Goal: Transaction & Acquisition: Purchase product/service

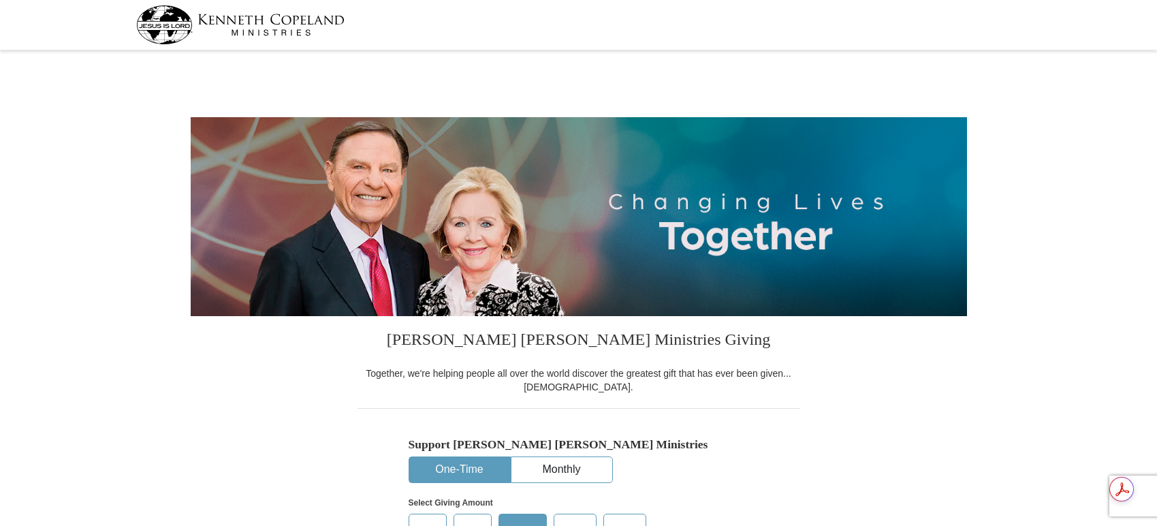
select select "VA"
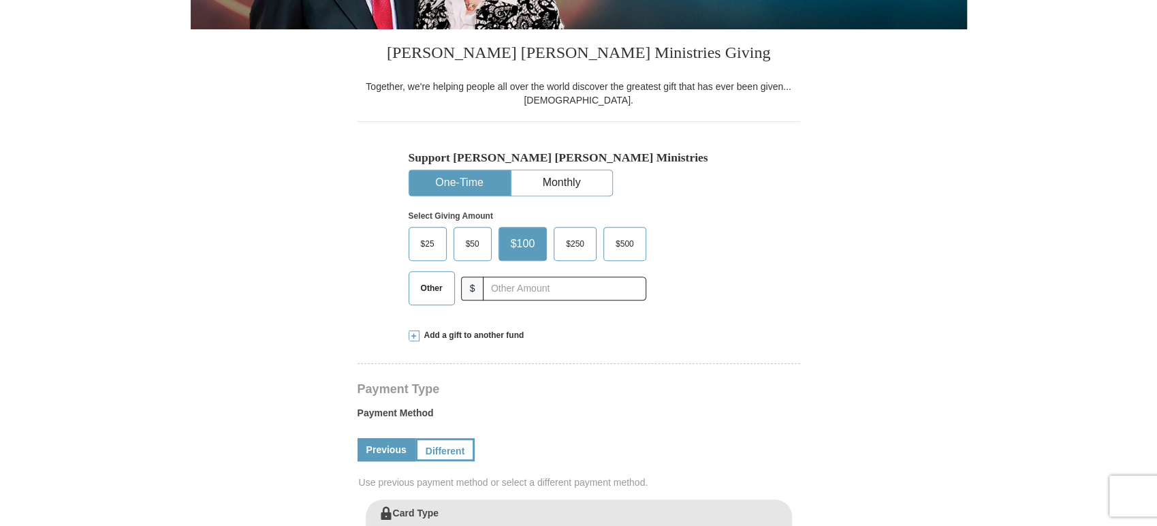
scroll to position [289, 0]
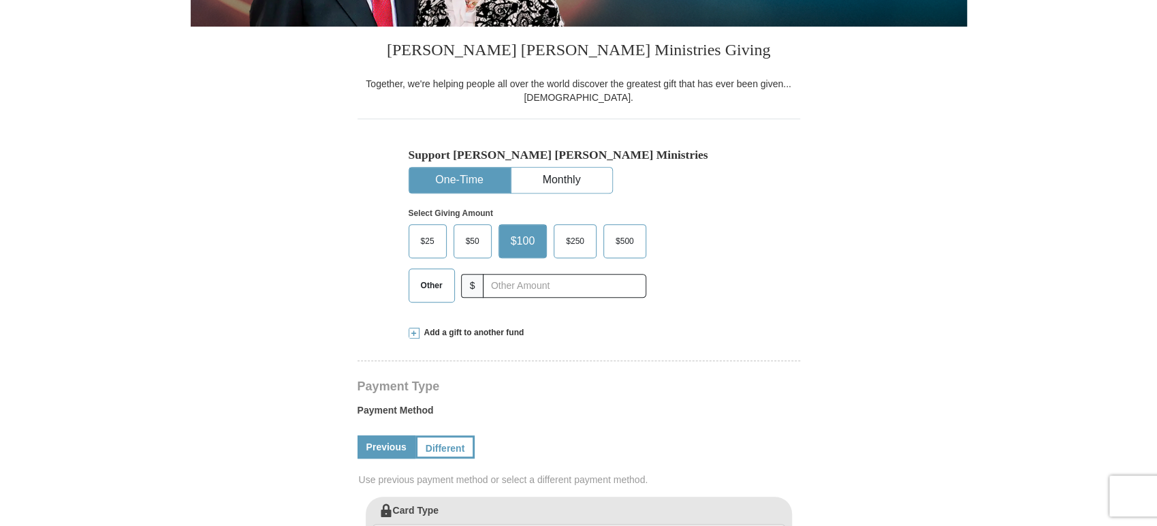
click at [434, 281] on span "Other" at bounding box center [431, 285] width 35 height 20
click at [0, 0] on input "Other" at bounding box center [0, 0] width 0 height 0
click at [521, 284] on input "text" at bounding box center [563, 286] width 151 height 24
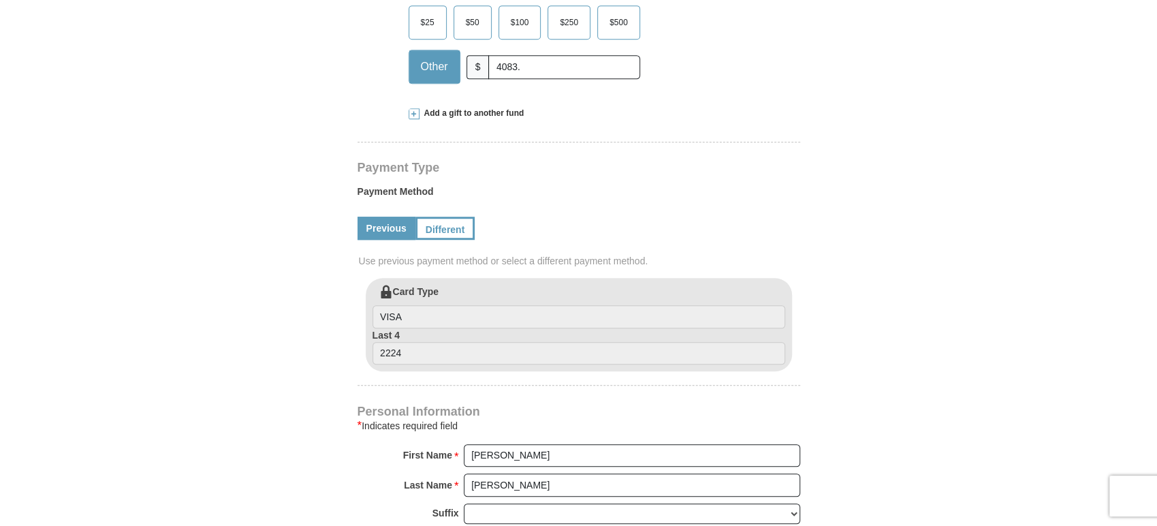
scroll to position [110, 0]
click at [500, 69] on input "4083." at bounding box center [563, 67] width 151 height 24
type input "4083."
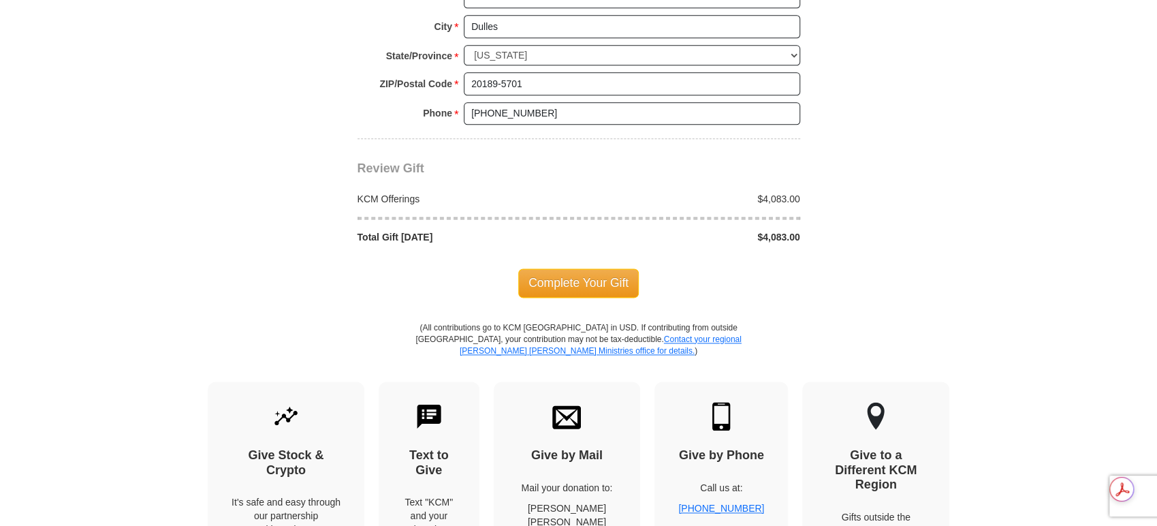
scroll to position [1161, 0]
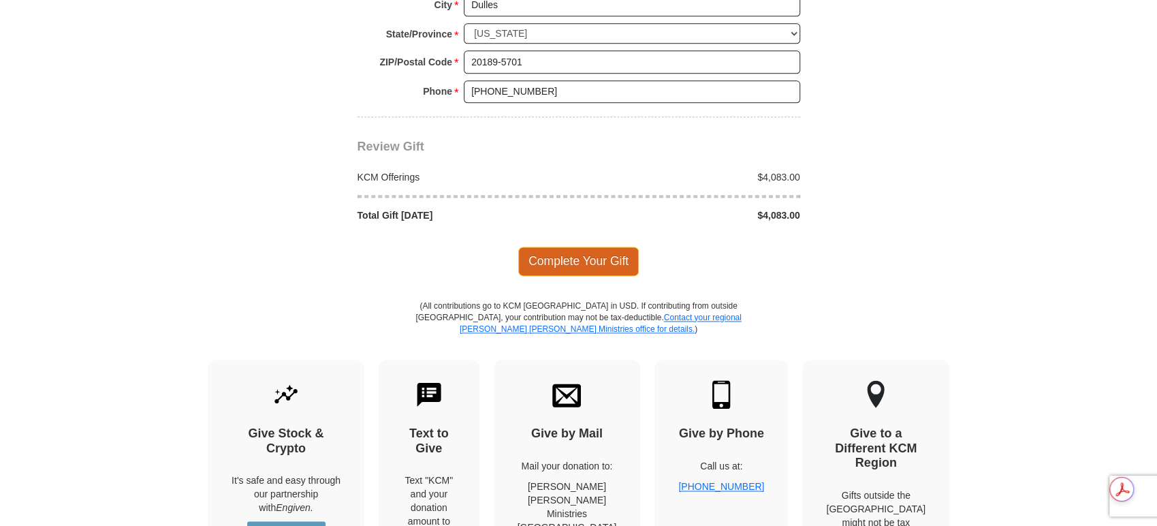
click at [566, 257] on span "Complete Your Gift" at bounding box center [578, 260] width 121 height 29
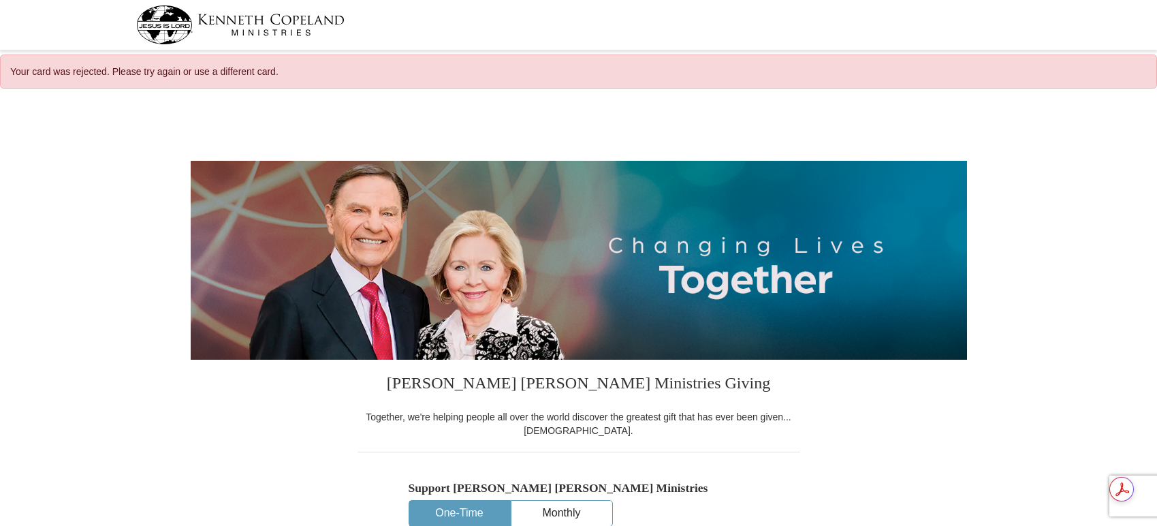
select select "VA"
